Goal: Check status: Check status

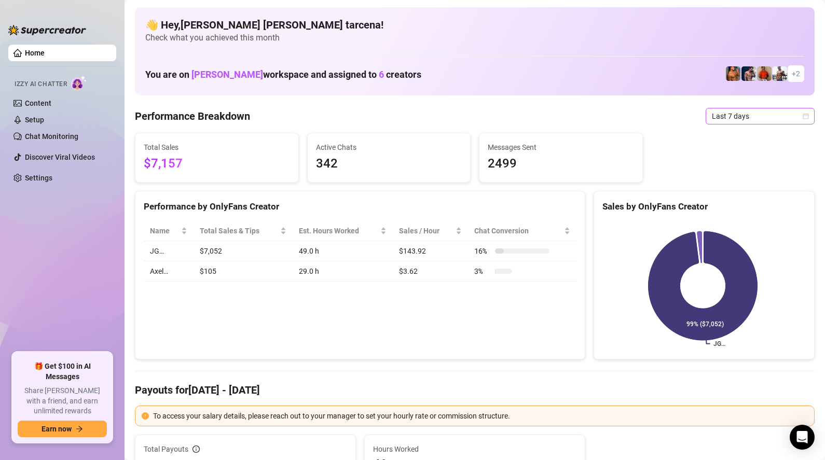
click at [744, 119] on span "Last 7 days" at bounding box center [760, 116] width 97 height 16
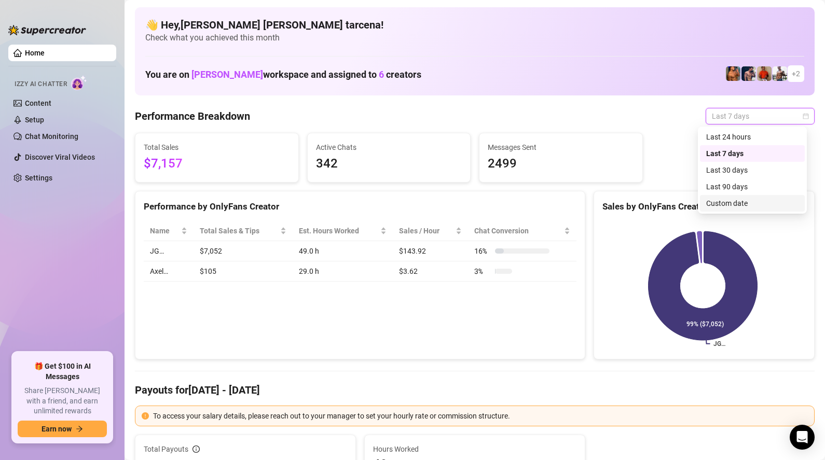
click at [746, 206] on div "Custom date" at bounding box center [752, 203] width 92 height 11
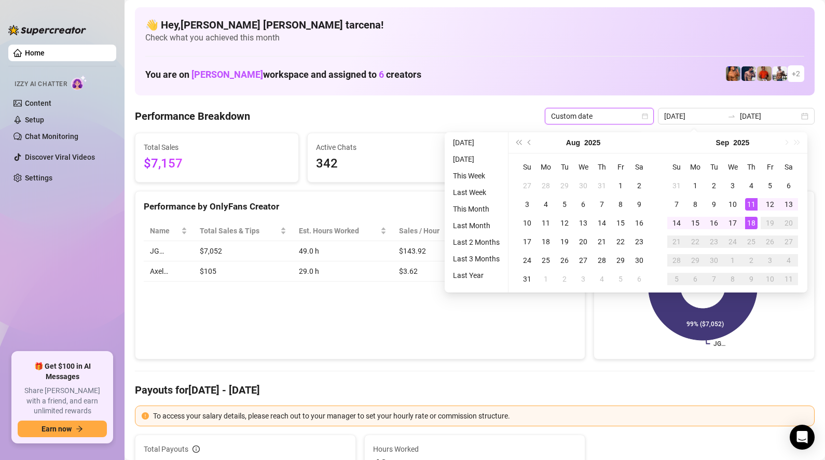
type input "[DATE]"
click at [753, 222] on div "18" at bounding box center [751, 223] width 12 height 12
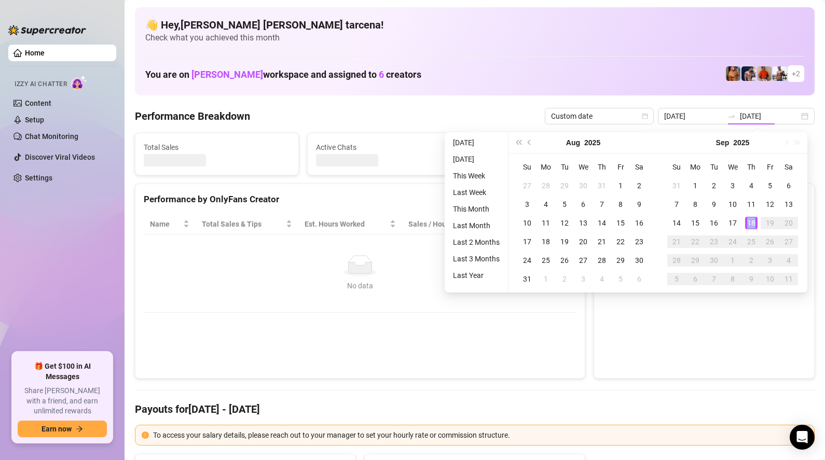
type input "[DATE]"
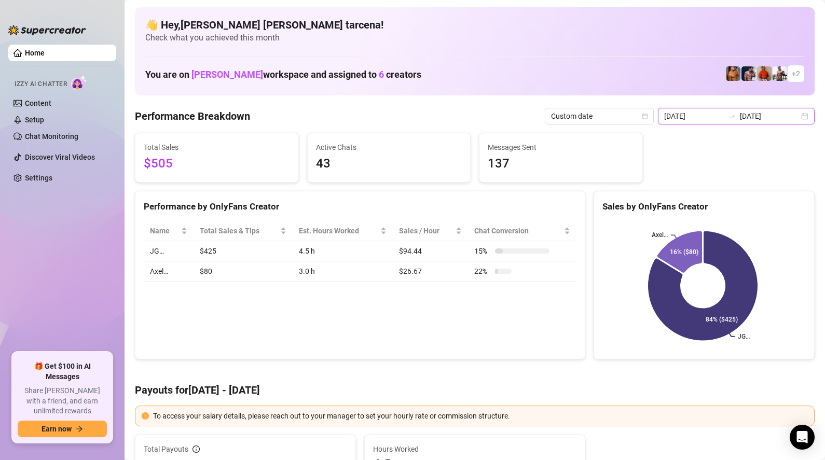
click at [781, 114] on input "[DATE]" at bounding box center [769, 116] width 59 height 11
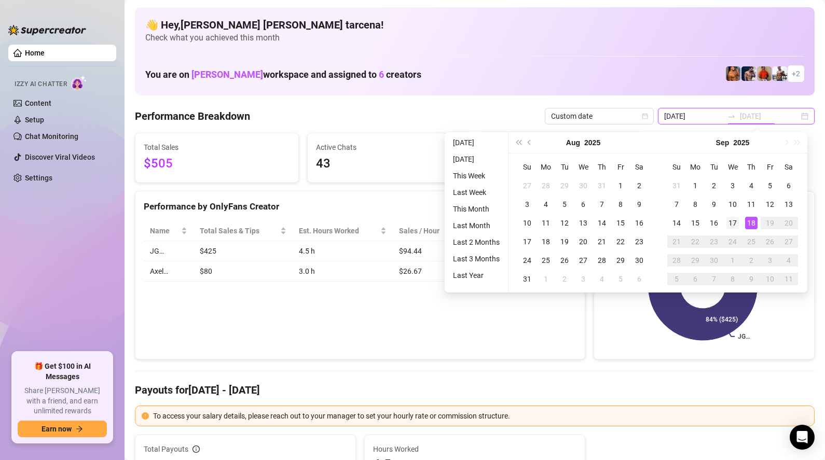
type input "2025-09-17"
click at [731, 223] on div "17" at bounding box center [733, 223] width 12 height 12
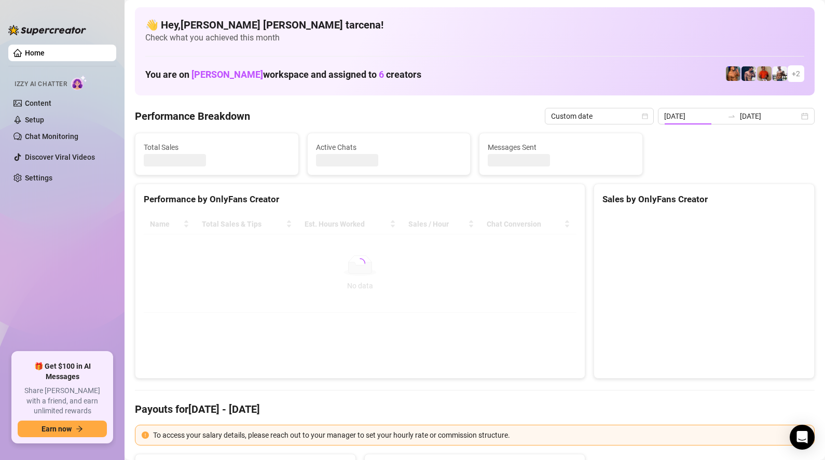
type input "2025-09-17"
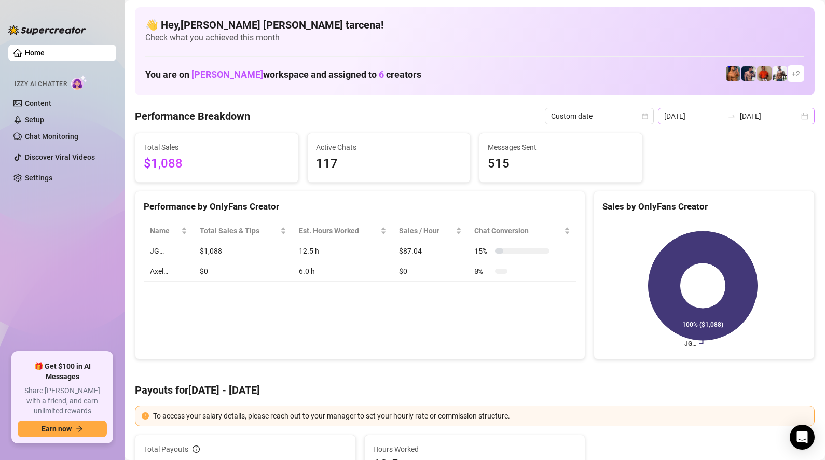
click at [697, 122] on div "2025-09-17 2025-09-17" at bounding box center [736, 116] width 157 height 17
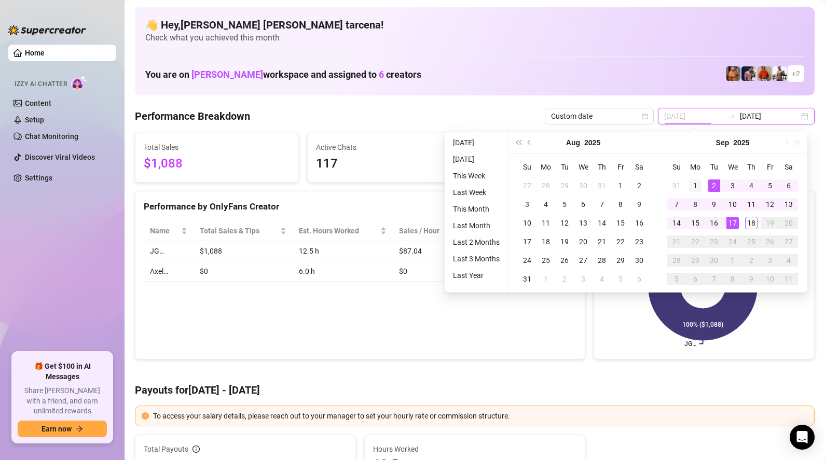
type input "2025-09-01"
click at [698, 188] on div "1" at bounding box center [695, 186] width 12 height 12
type input "[DATE]"
click at [751, 223] on div "18" at bounding box center [751, 223] width 12 height 12
type input "2025-09-01"
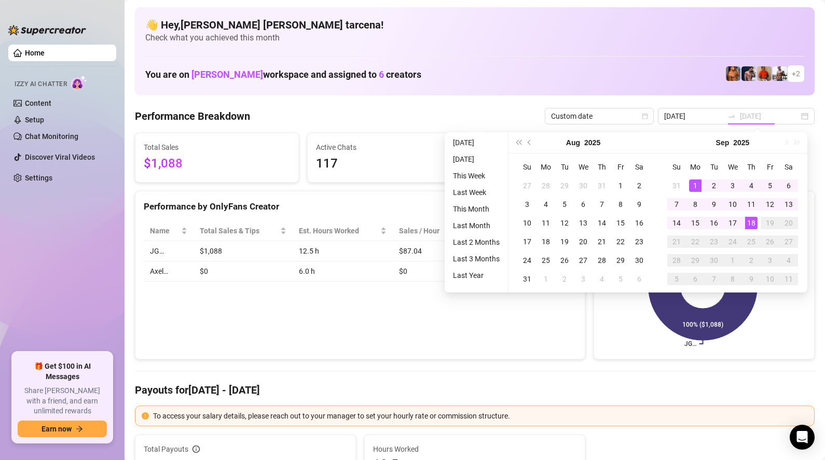
type input "[DATE]"
